Goal: Information Seeking & Learning: Learn about a topic

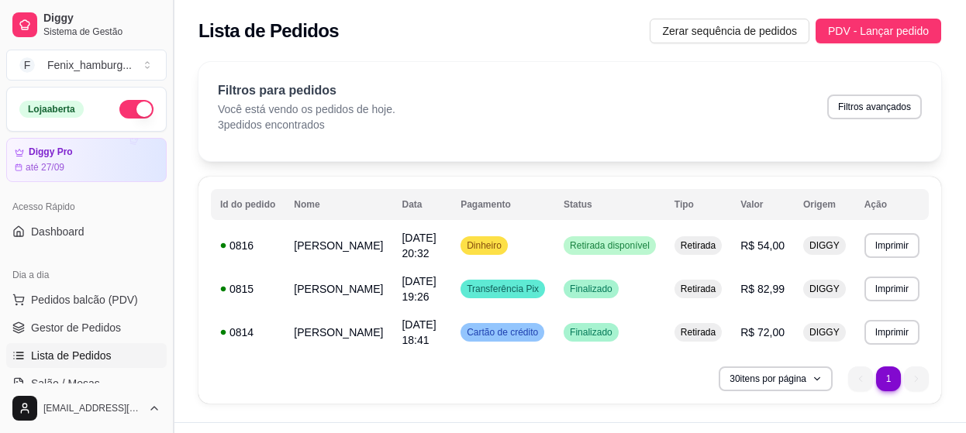
click at [168, 174] on button "Toggle Sidebar" at bounding box center [173, 216] width 12 height 433
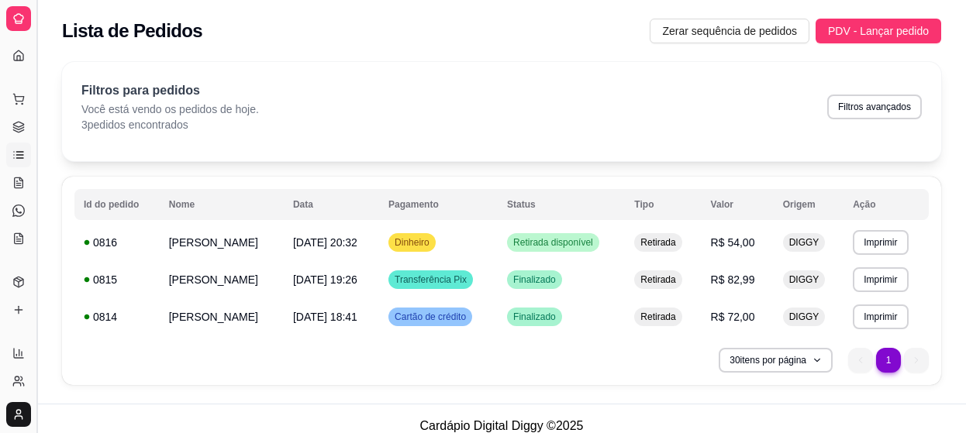
click at [33, 181] on button "Toggle Sidebar" at bounding box center [36, 216] width 12 height 433
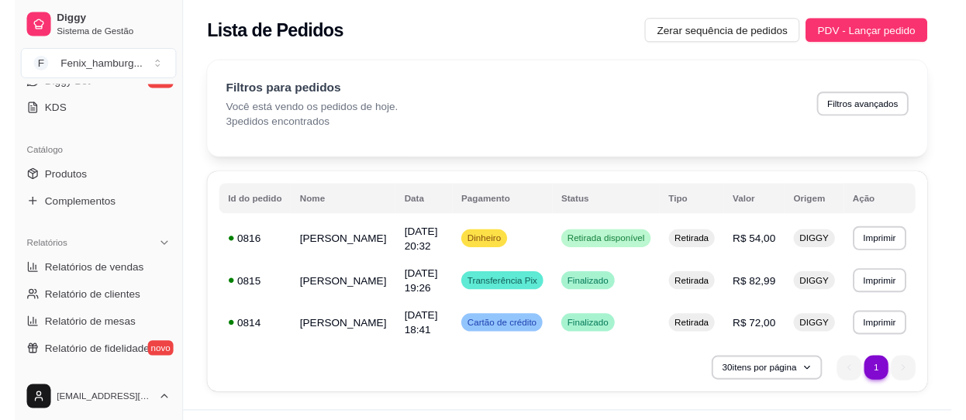
scroll to position [331, 0]
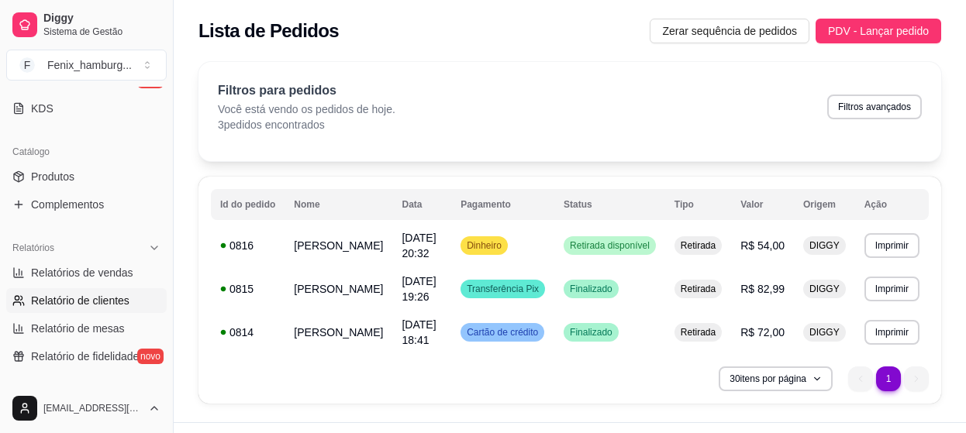
click at [119, 298] on span "Relatório de clientes" at bounding box center [80, 301] width 98 height 16
select select "30"
select select "HIGHEST_TOTAL_SPENT_WITH_ORDERS"
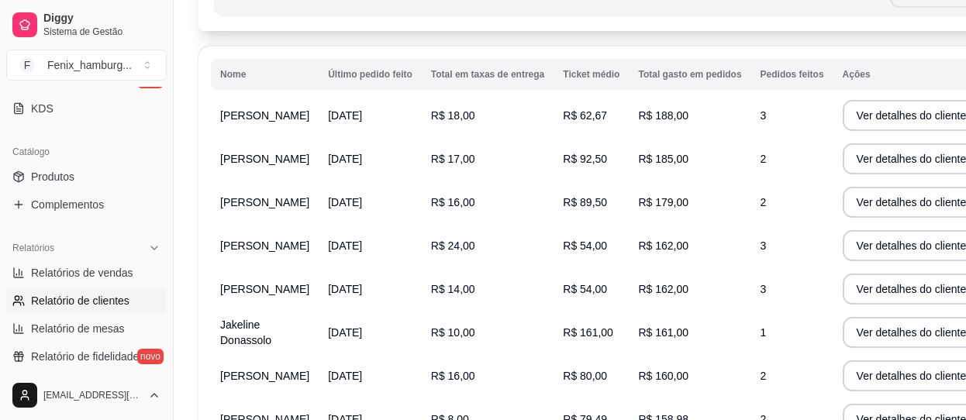
scroll to position [188, 0]
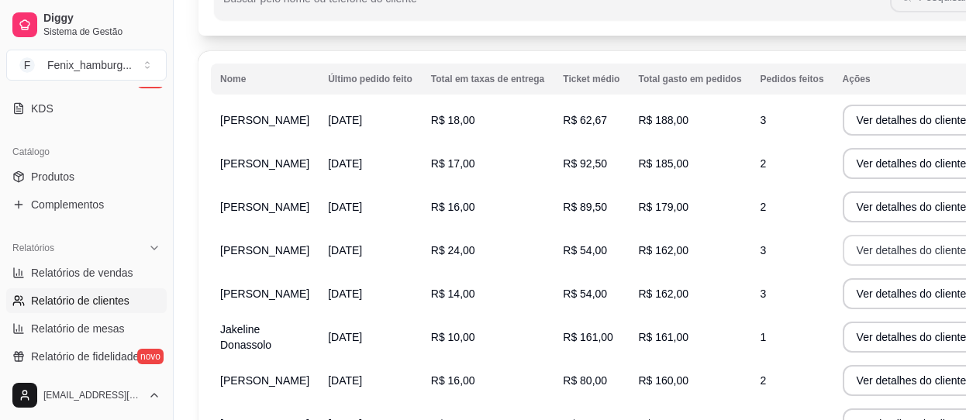
click at [843, 266] on button "Ver detalhes do cliente" at bounding box center [912, 250] width 138 height 31
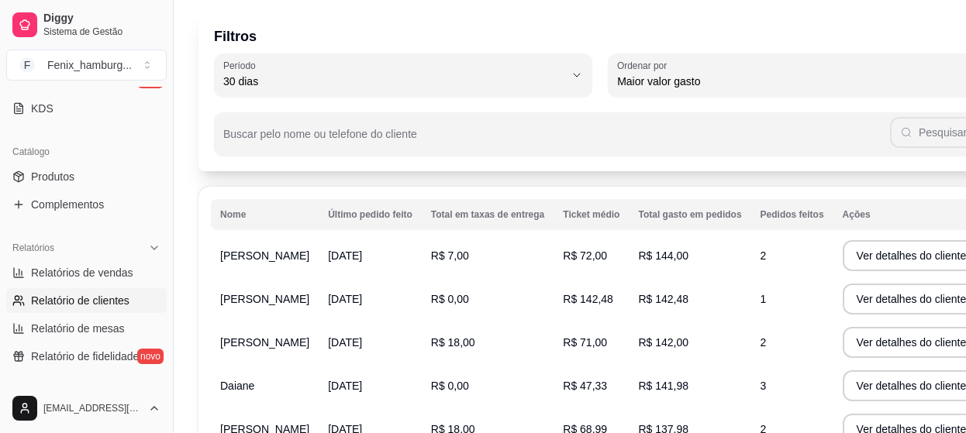
scroll to position [418, 0]
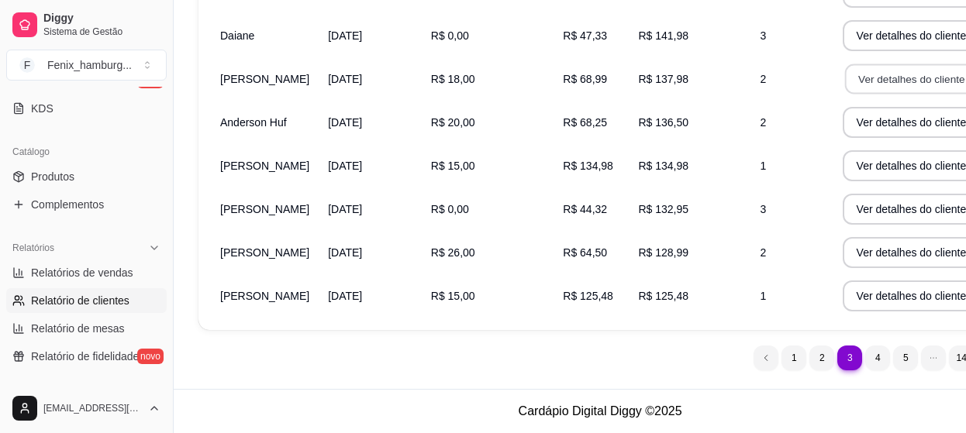
click at [853, 79] on button "Ver detalhes do cliente" at bounding box center [910, 79] width 133 height 30
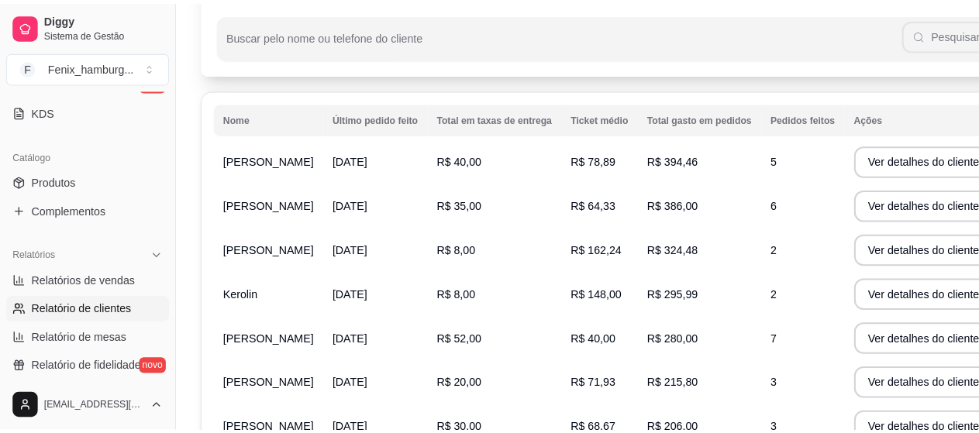
scroll to position [147, 0]
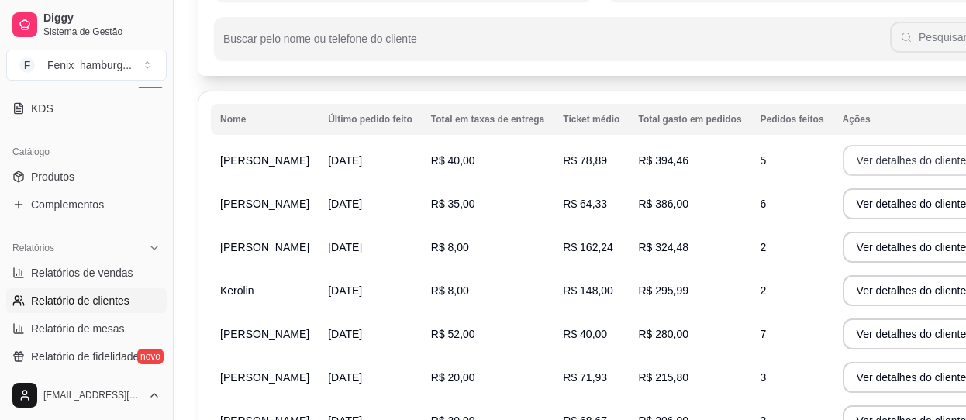
click at [843, 160] on button "Ver detalhes do cliente" at bounding box center [912, 160] width 138 height 31
click at [844, 207] on button "Ver detalhes do cliente" at bounding box center [910, 204] width 133 height 30
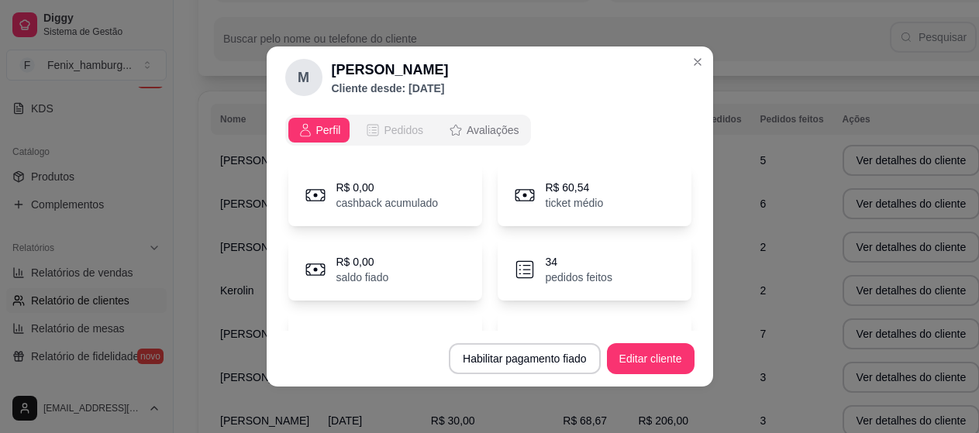
click at [391, 132] on span "Pedidos" at bounding box center [404, 130] width 40 height 16
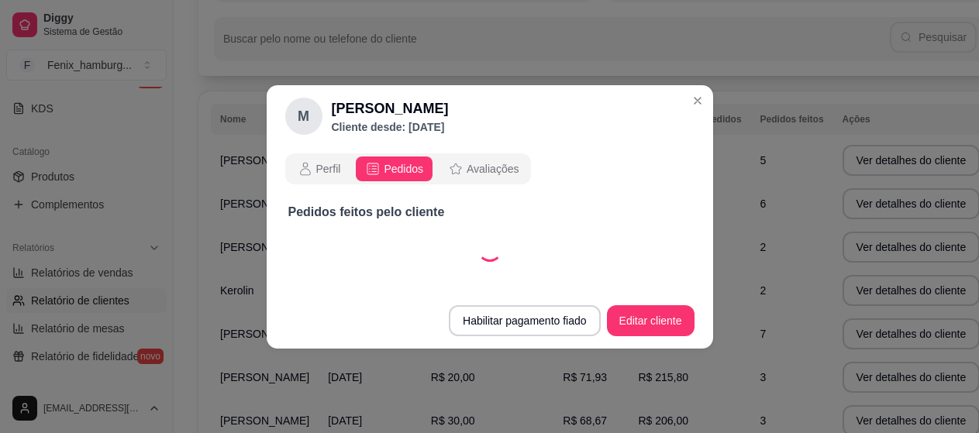
select select "30"
select select "ALL"
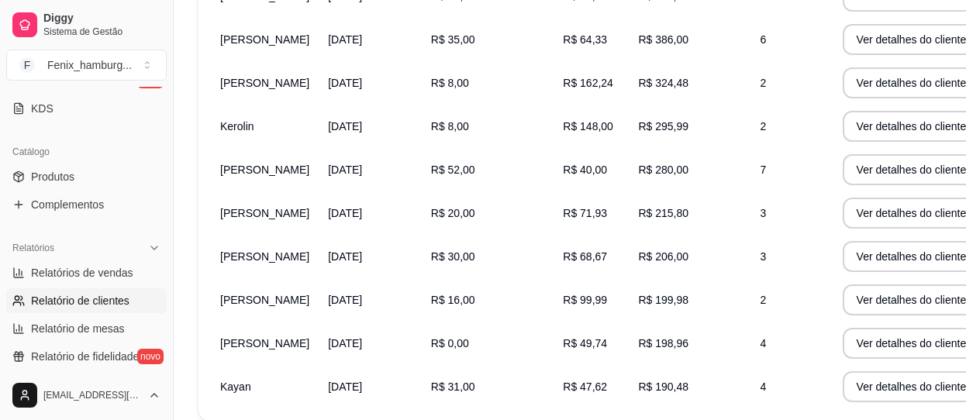
scroll to position [338, 0]
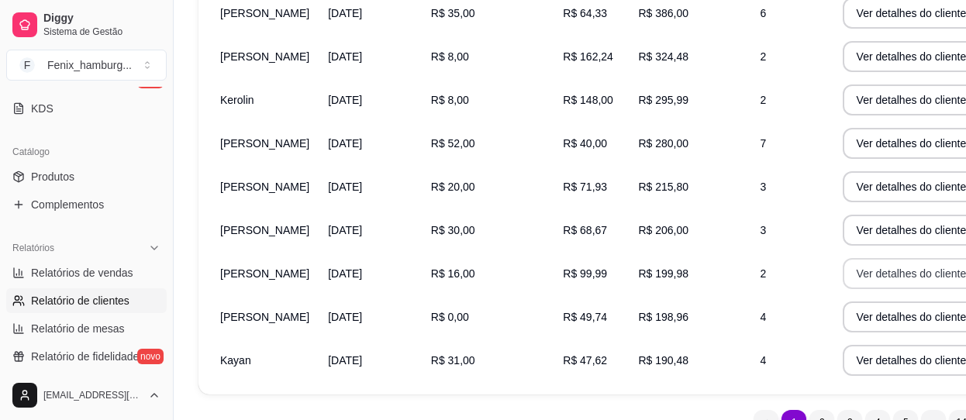
click at [843, 275] on button "Ver detalhes do cliente" at bounding box center [912, 273] width 138 height 31
click at [844, 277] on button "Ver detalhes do cliente" at bounding box center [910, 274] width 133 height 30
click at [844, 312] on button "Ver detalhes do cliente" at bounding box center [910, 317] width 133 height 30
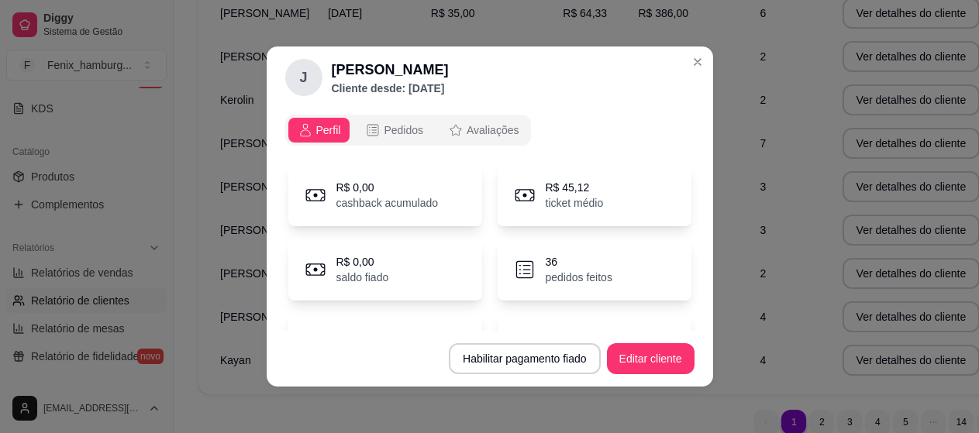
click at [575, 271] on p "pedidos feitos" at bounding box center [579, 278] width 67 height 16
click at [574, 280] on p "pedidos feitos" at bounding box center [579, 278] width 67 height 16
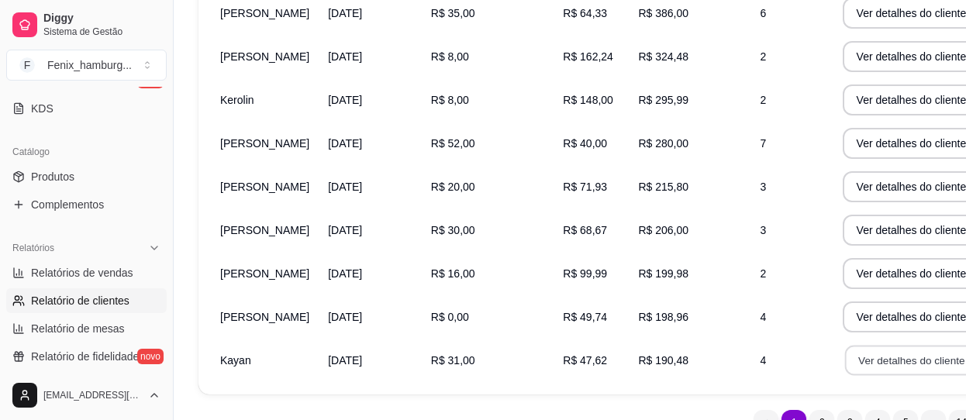
click at [844, 358] on button "Ver detalhes do cliente" at bounding box center [910, 361] width 133 height 30
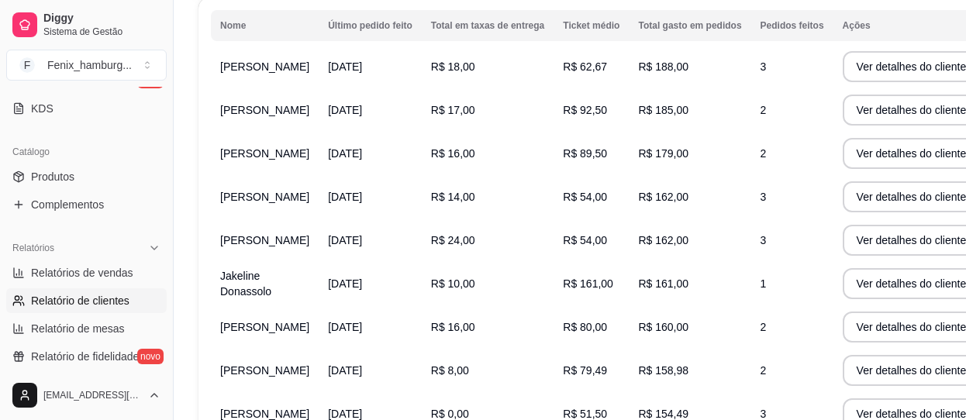
scroll to position [234, 0]
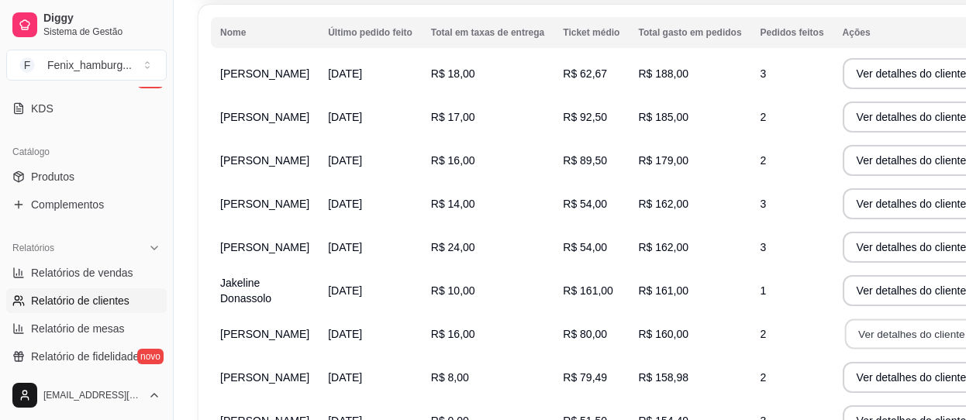
click at [844, 350] on button "Ver detalhes do cliente" at bounding box center [910, 334] width 133 height 30
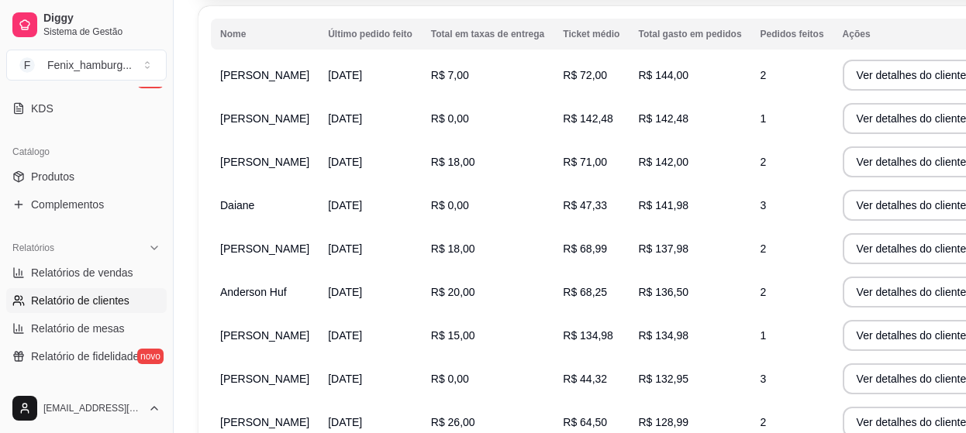
scroll to position [226, 0]
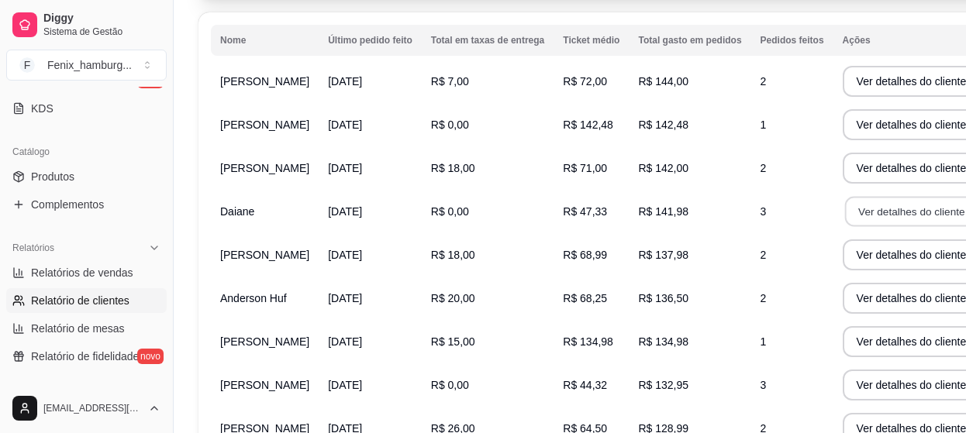
click at [844, 227] on button "Ver detalhes do cliente" at bounding box center [910, 212] width 133 height 30
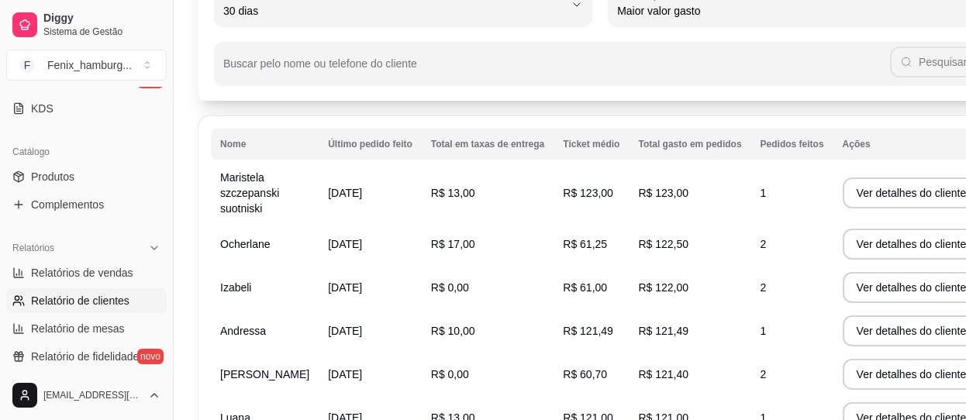
scroll to position [119, 0]
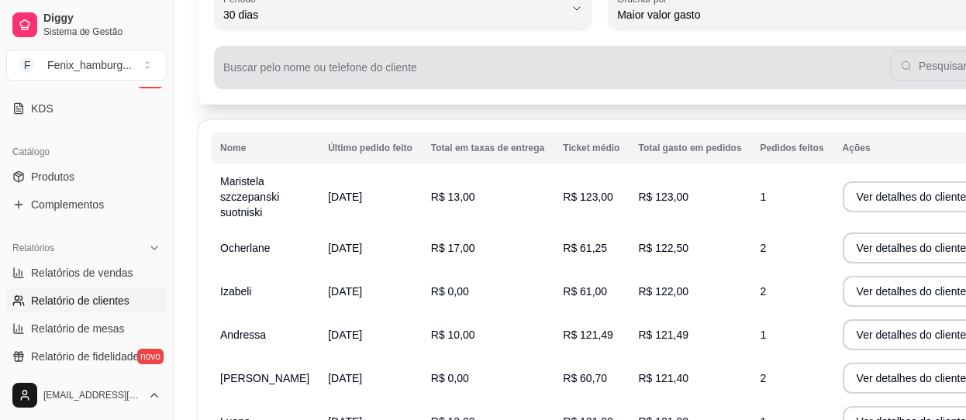
click at [849, 65] on div "Pesquisar" at bounding box center [599, 67] width 753 height 31
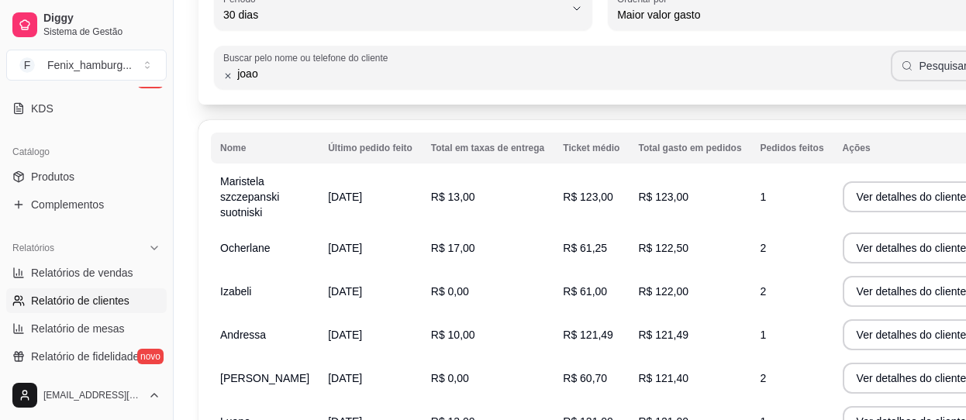
click at [891, 72] on button "Pesquisar" at bounding box center [934, 65] width 86 height 31
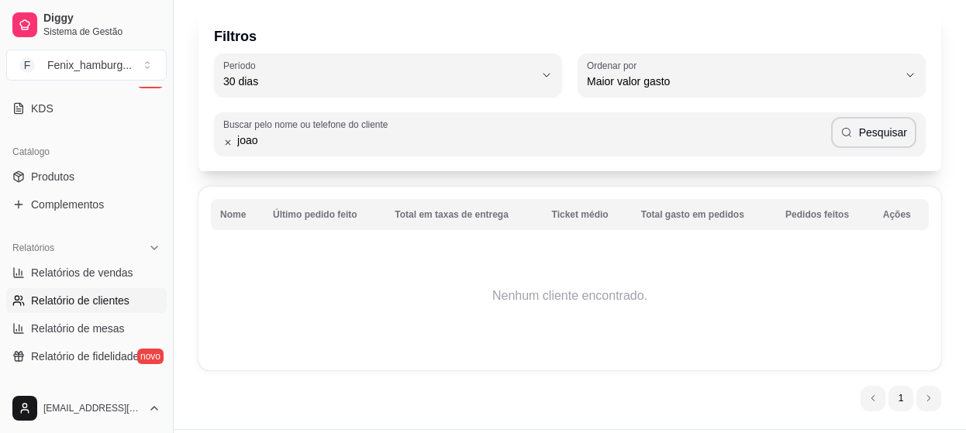
scroll to position [92, 0]
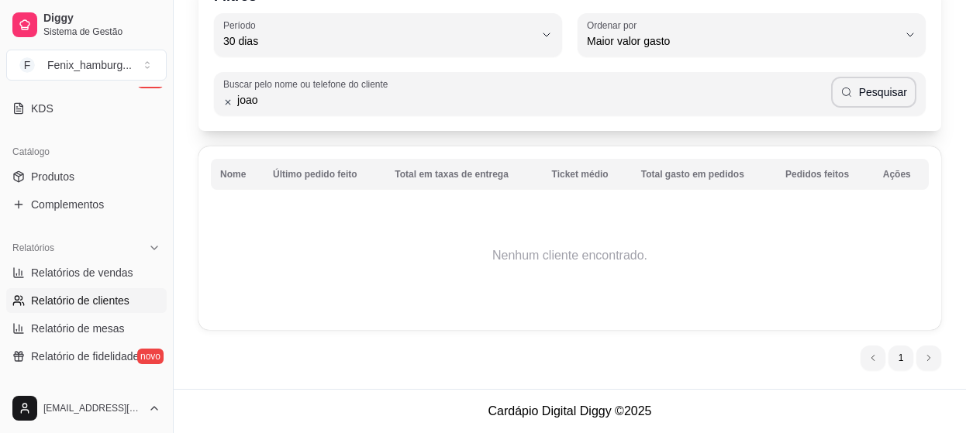
click at [267, 100] on input "joao" at bounding box center [532, 100] width 598 height 16
type input "joão"
click at [851, 92] on icon "button" at bounding box center [846, 92] width 9 height 9
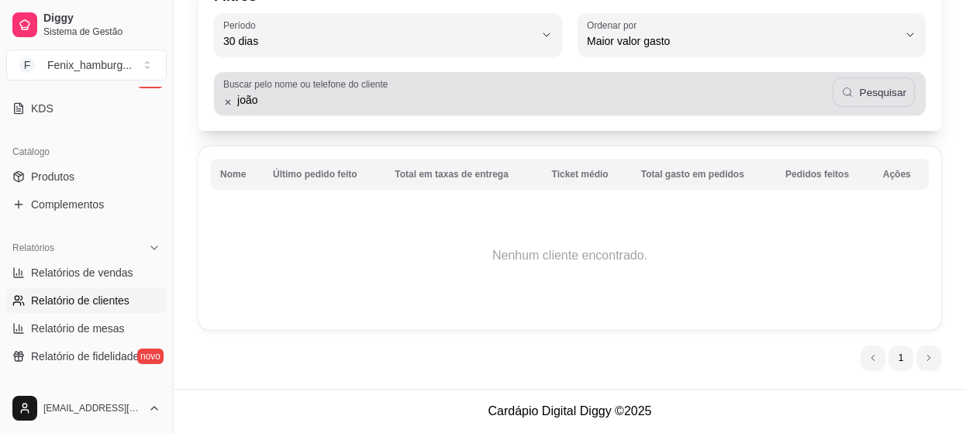
click at [863, 90] on button "Pesquisar" at bounding box center [873, 93] width 83 height 30
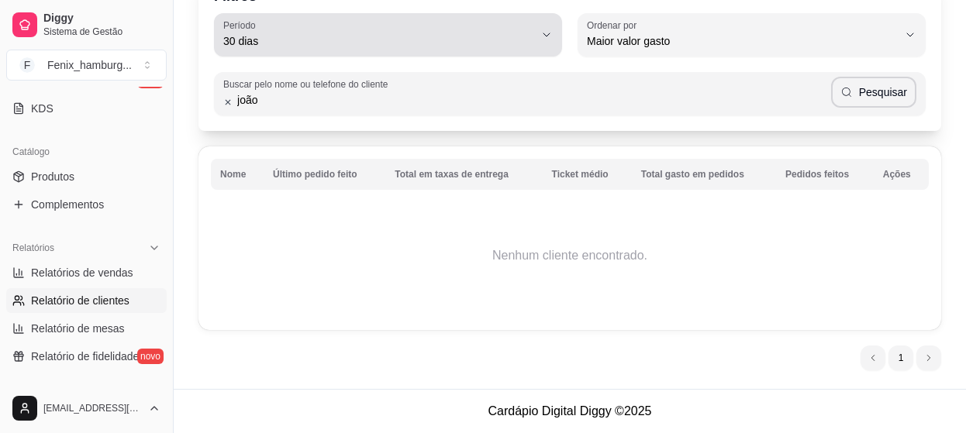
click at [538, 34] on button "Período 30 dias" at bounding box center [388, 34] width 348 height 43
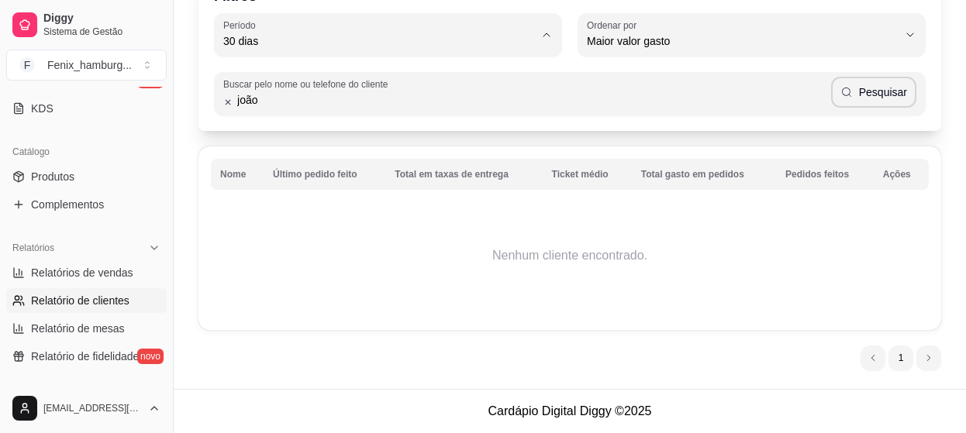
click at [481, 237] on span "60 dias" at bounding box center [380, 229] width 295 height 15
type input "60"
select select "60"
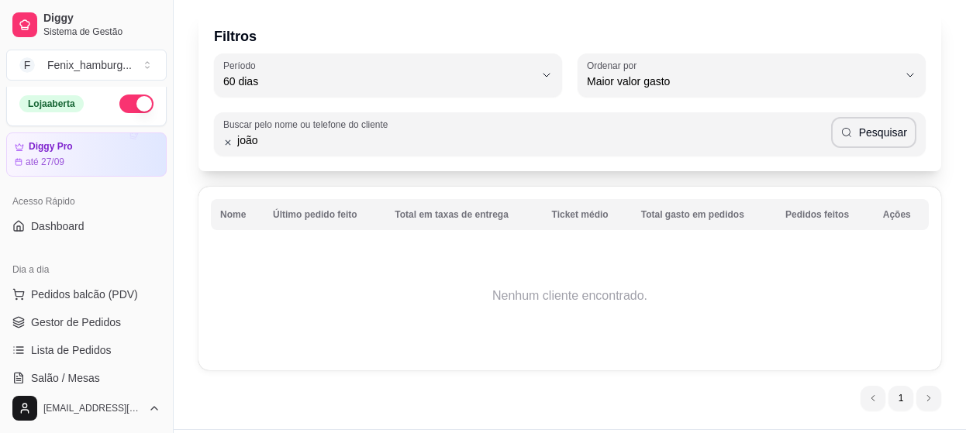
scroll to position [0, 0]
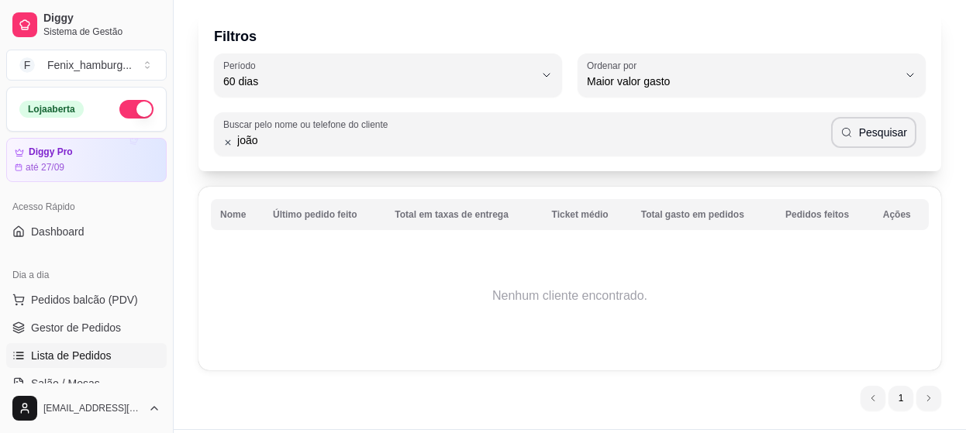
click at [112, 346] on link "Lista de Pedidos" at bounding box center [86, 355] width 160 height 25
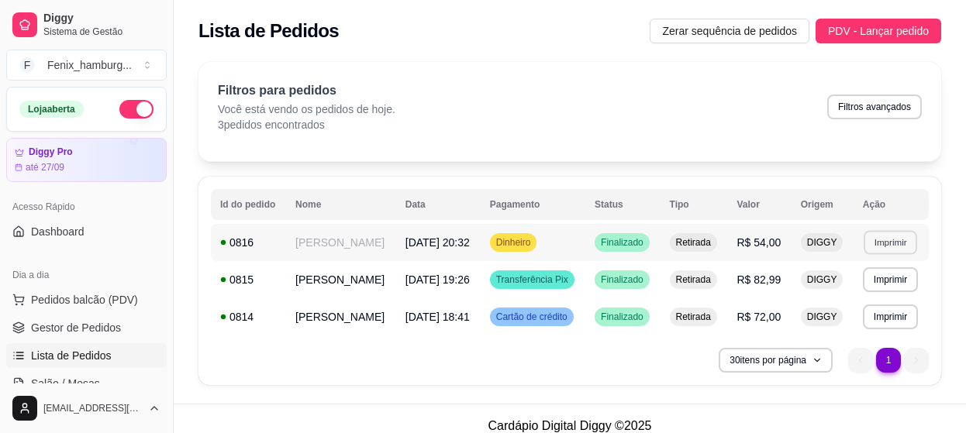
click at [886, 248] on button "Imprimir" at bounding box center [889, 242] width 53 height 24
click at [844, 298] on button "IMPRESSORA" at bounding box center [864, 296] width 112 height 25
click at [870, 284] on button "Imprimir" at bounding box center [889, 279] width 53 height 24
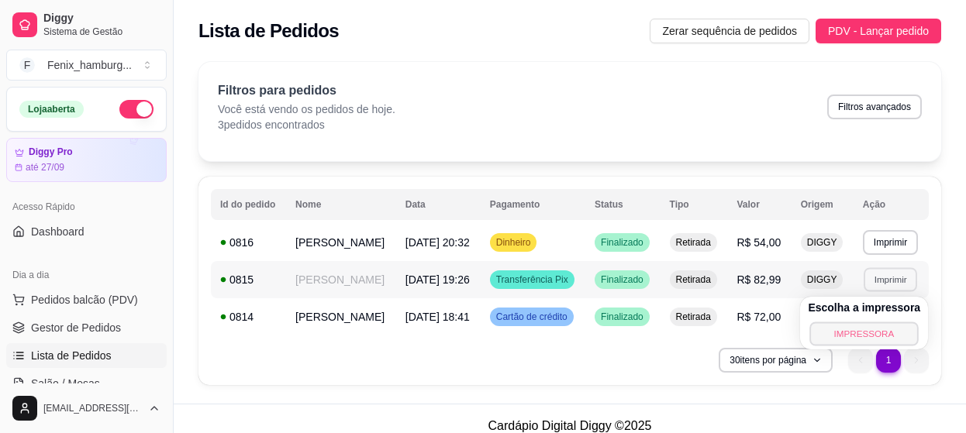
click at [837, 333] on button "IMPRESSORA" at bounding box center [864, 334] width 109 height 24
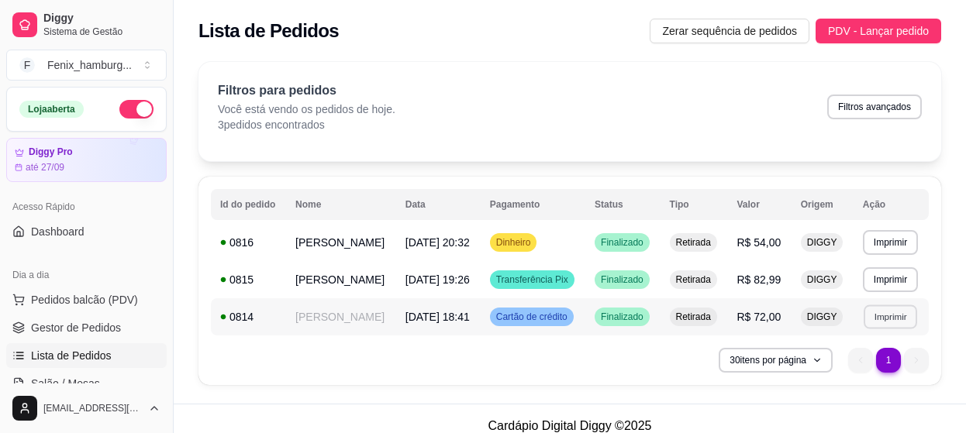
click at [874, 315] on button "Imprimir" at bounding box center [889, 317] width 53 height 24
click at [836, 367] on button "IMPRESSORA" at bounding box center [864, 371] width 112 height 25
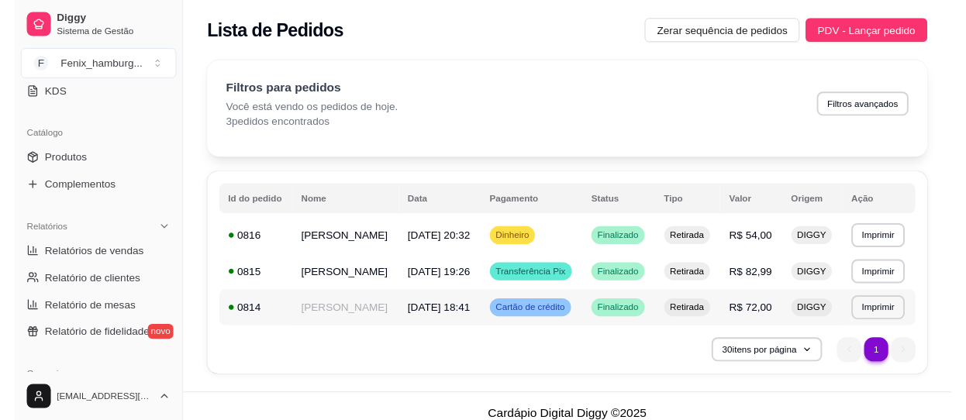
scroll to position [362, 0]
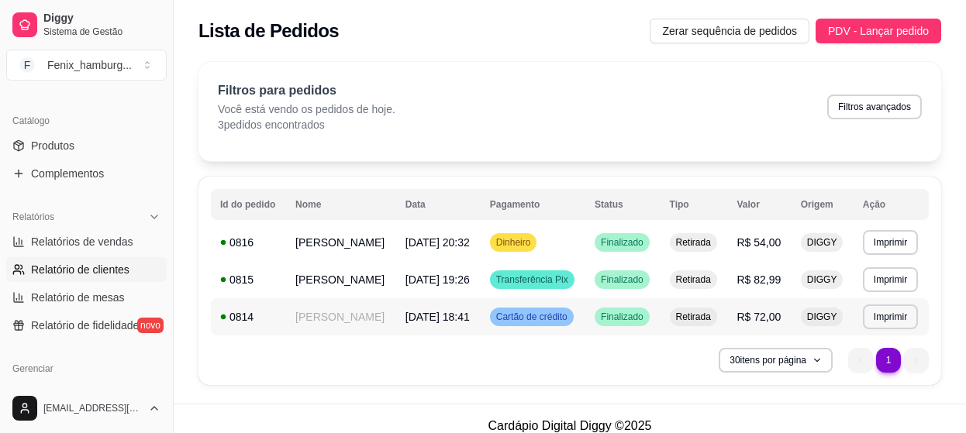
click at [122, 275] on span "Relatório de clientes" at bounding box center [80, 270] width 98 height 16
select select "30"
select select "HIGHEST_TOTAL_SPENT_WITH_ORDERS"
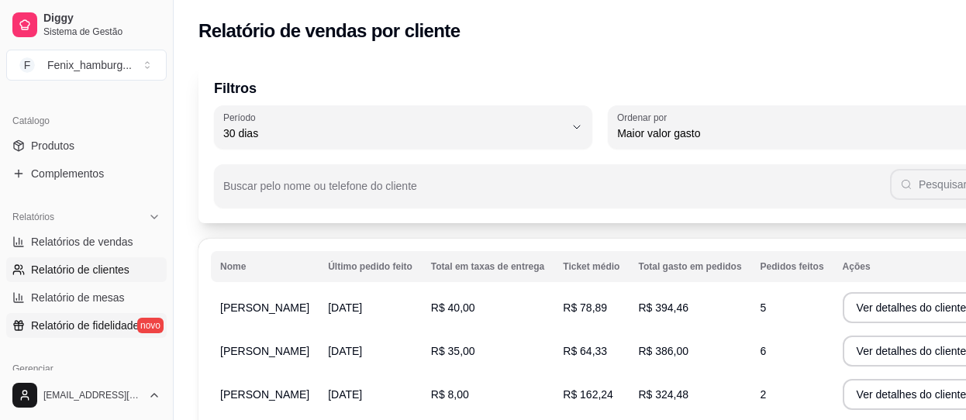
click at [98, 325] on span "Relatório de fidelidade" at bounding box center [85, 326] width 108 height 16
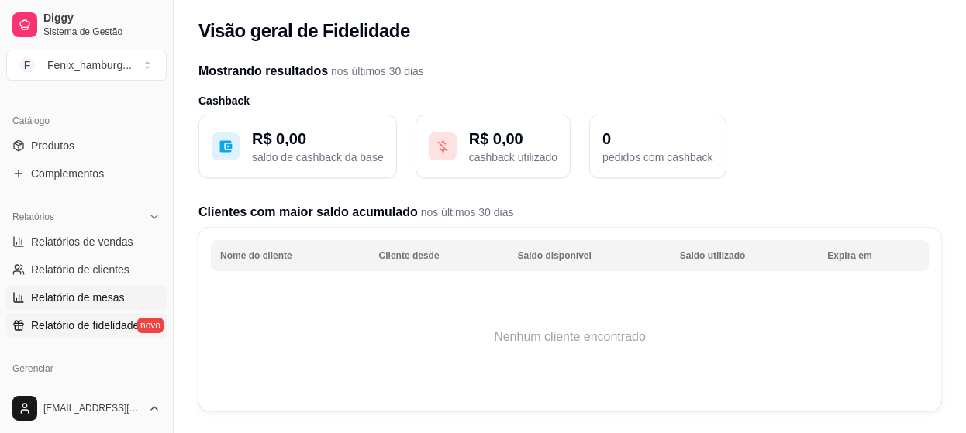
click at [108, 298] on span "Relatório de mesas" at bounding box center [78, 298] width 94 height 16
select select "TOTAL_OF_ORDERS"
select select "7"
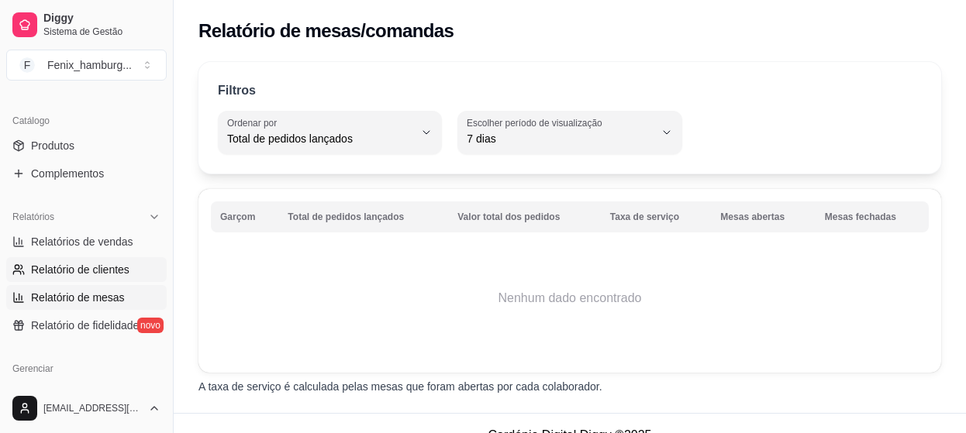
click at [117, 271] on span "Relatório de clientes" at bounding box center [80, 270] width 98 height 16
select select "30"
select select "HIGHEST_TOTAL_SPENT_WITH_ORDERS"
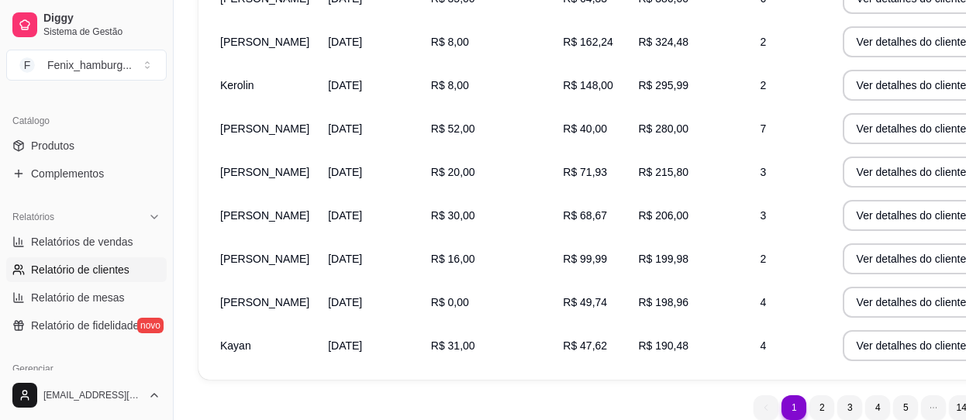
scroll to position [355, 0]
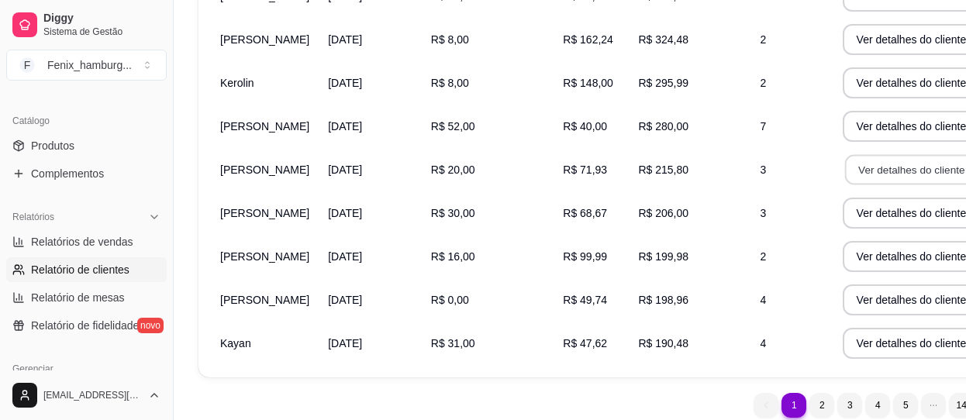
click at [844, 171] on button "Ver detalhes do cliente" at bounding box center [910, 170] width 133 height 30
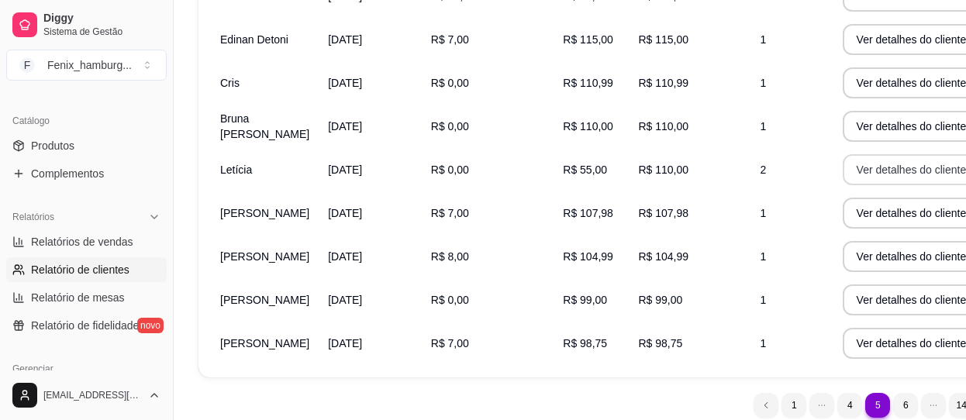
click at [843, 177] on button "Ver detalhes do cliente" at bounding box center [912, 169] width 138 height 31
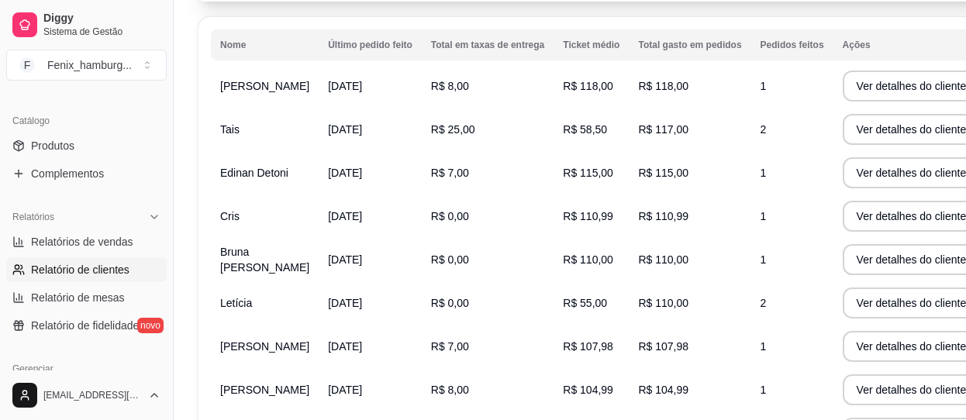
scroll to position [220, 0]
click at [843, 88] on button "Ver detalhes do cliente" at bounding box center [912, 87] width 138 height 31
click at [844, 215] on button "Ver detalhes do cliente" at bounding box center [910, 218] width 133 height 30
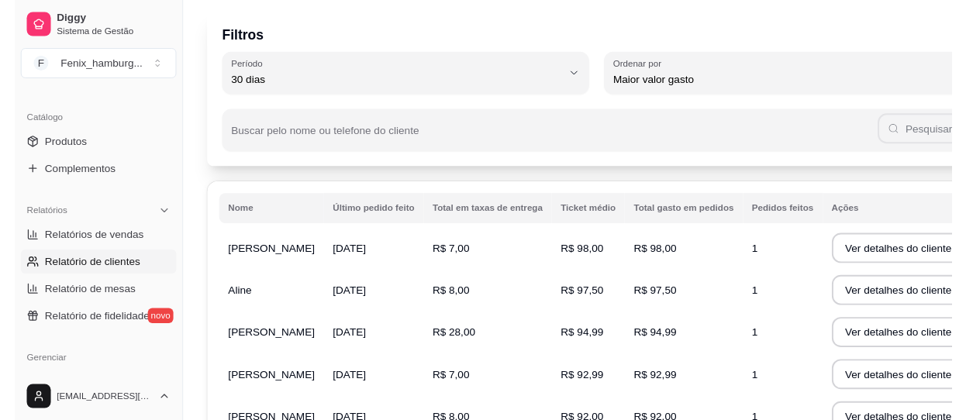
scroll to position [415, 0]
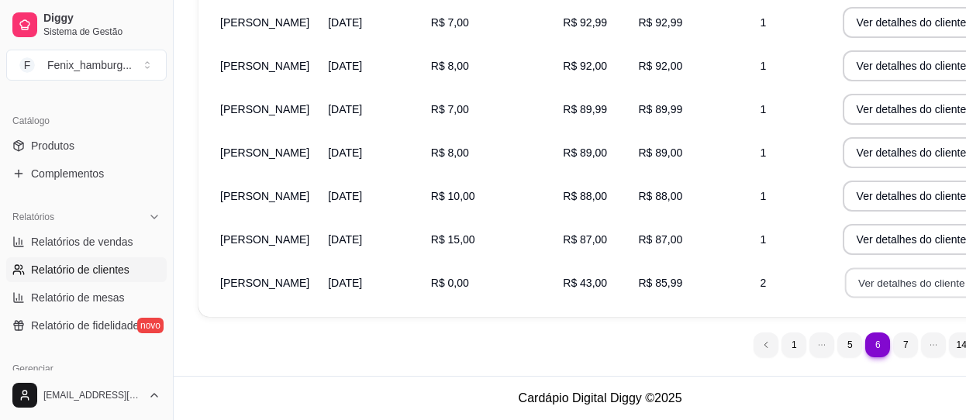
click at [860, 284] on button "Ver detalhes do cliente" at bounding box center [910, 283] width 133 height 30
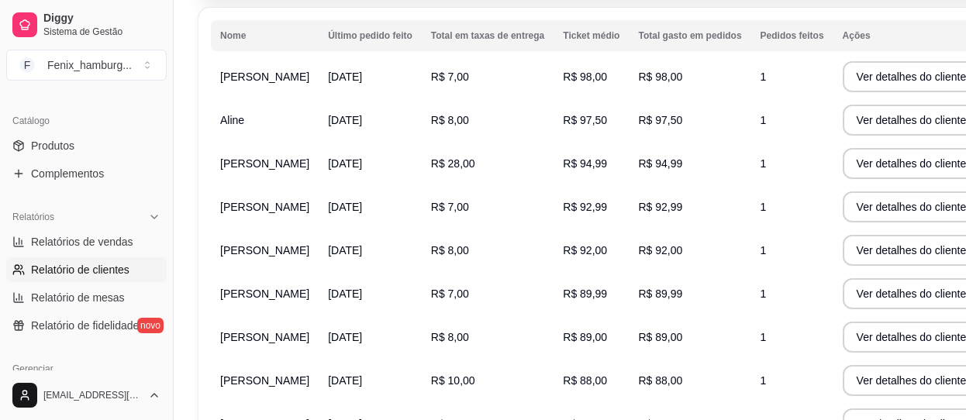
scroll to position [229, 0]
click at [860, 79] on button "Ver detalhes do cliente" at bounding box center [912, 78] width 138 height 31
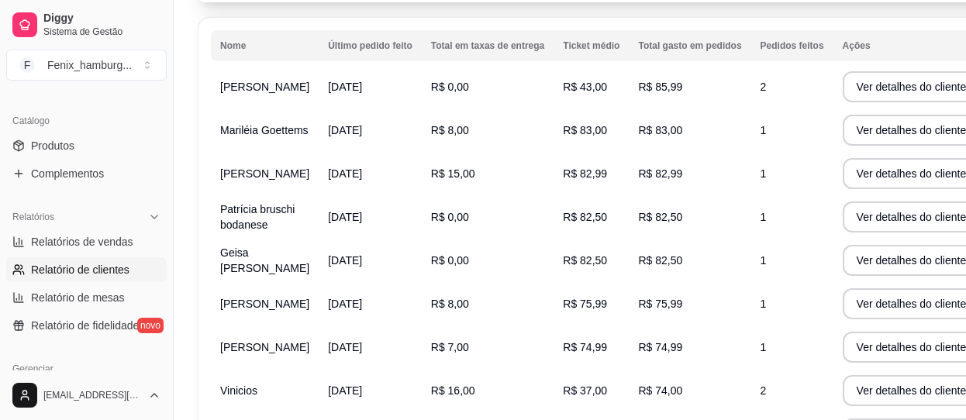
scroll to position [209, 0]
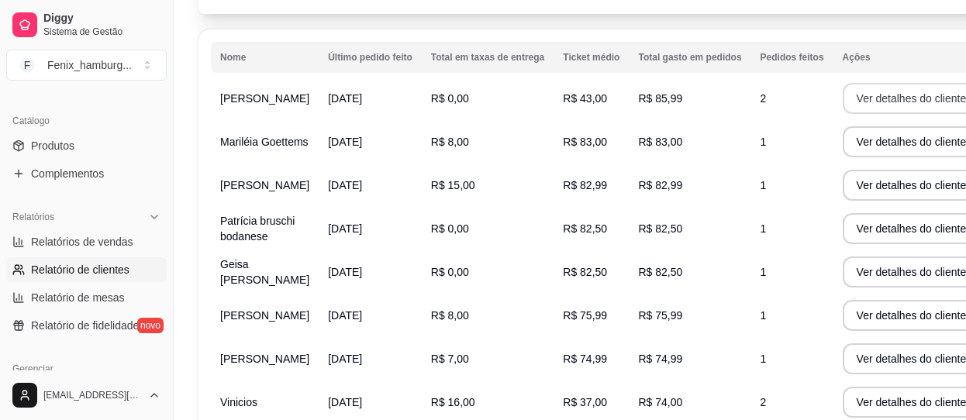
click at [843, 99] on button "Ver detalhes do cliente" at bounding box center [912, 98] width 138 height 31
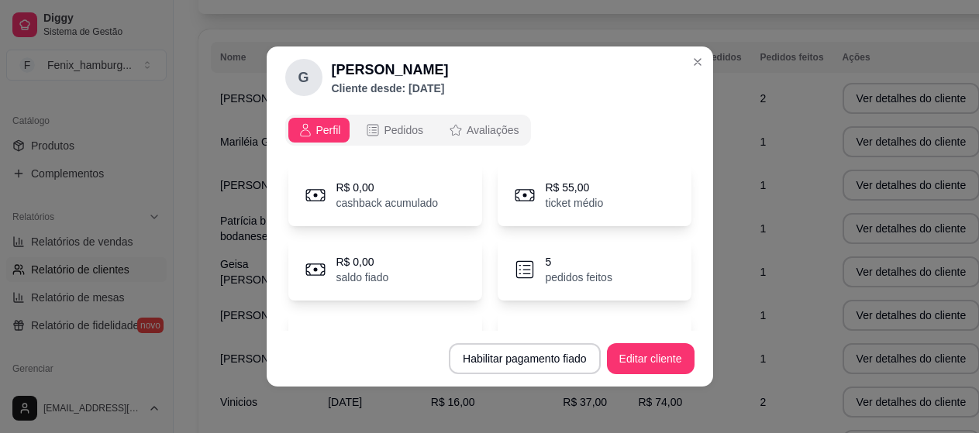
click at [326, 133] on span "Perfil" at bounding box center [328, 130] width 25 height 16
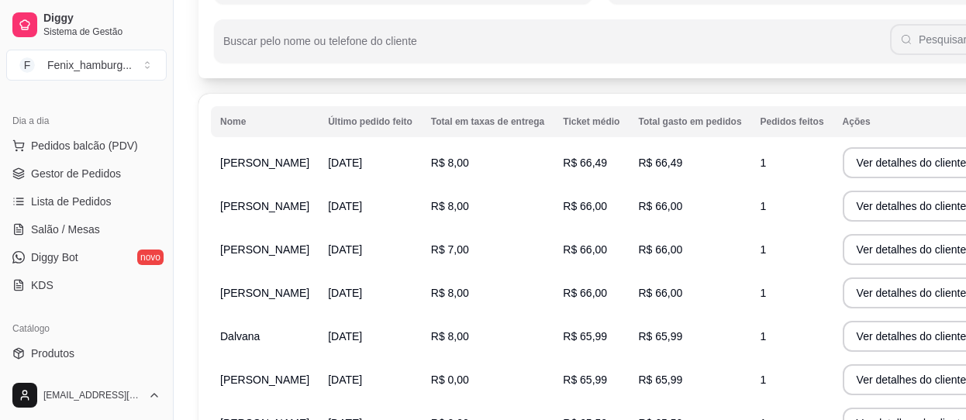
scroll to position [126, 0]
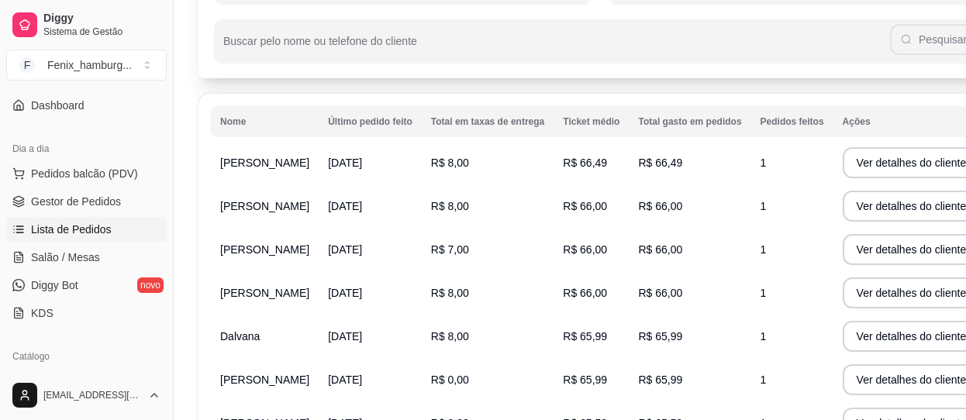
click at [95, 233] on span "Lista de Pedidos" at bounding box center [71, 230] width 81 height 16
